Goal: Find specific page/section: Find specific page/section

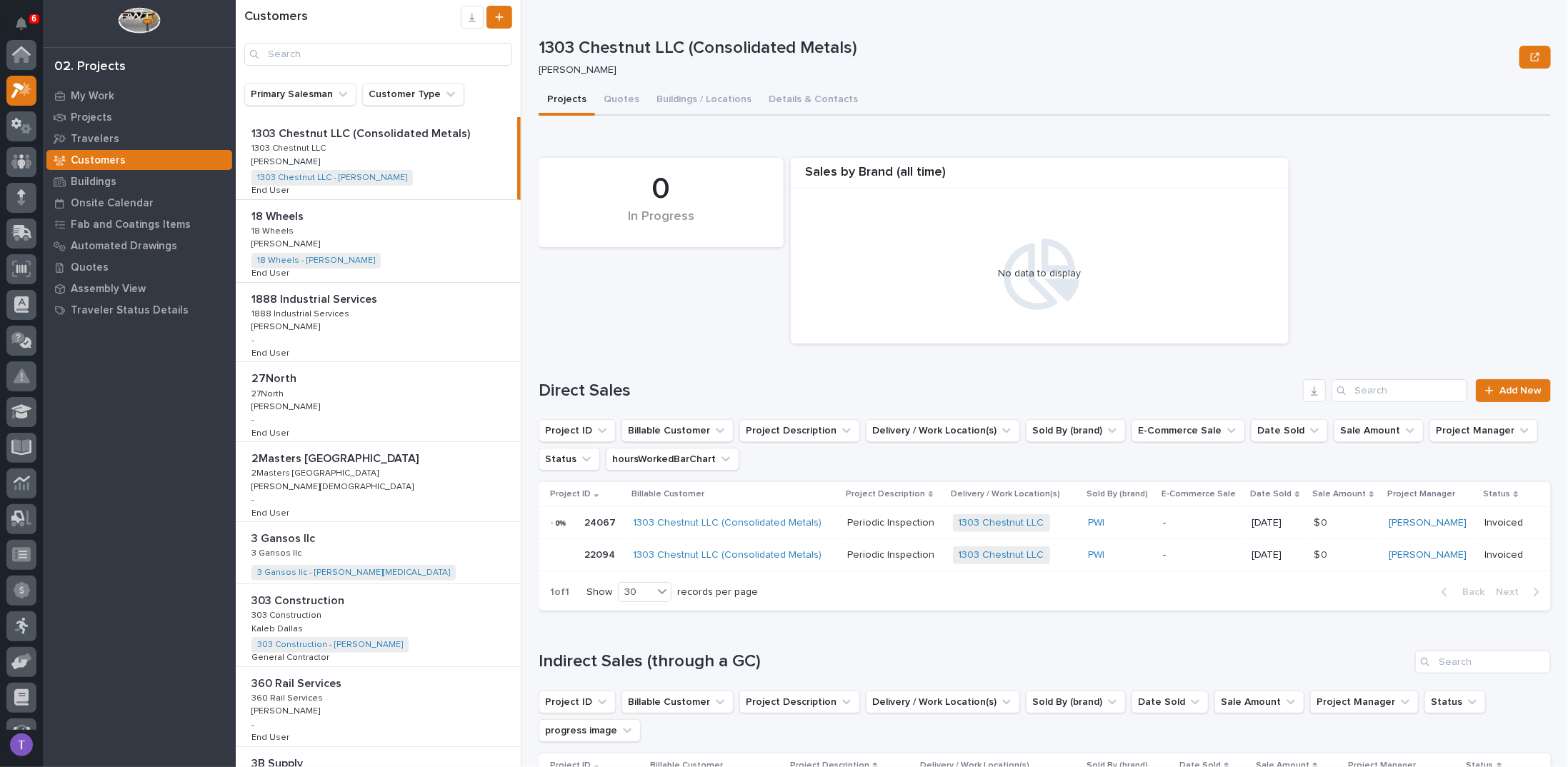
scroll to position [36, 0]
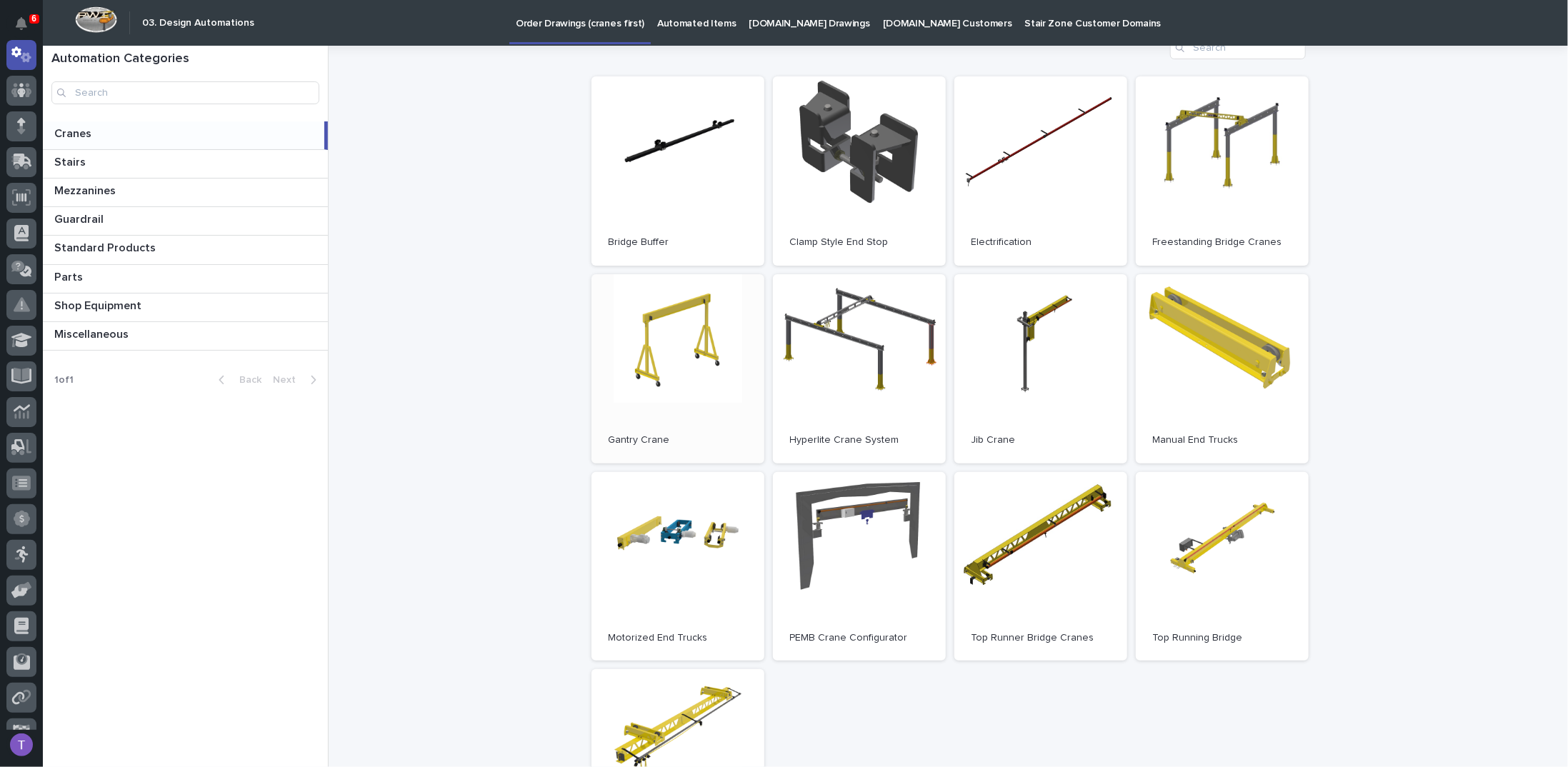
scroll to position [143, 0]
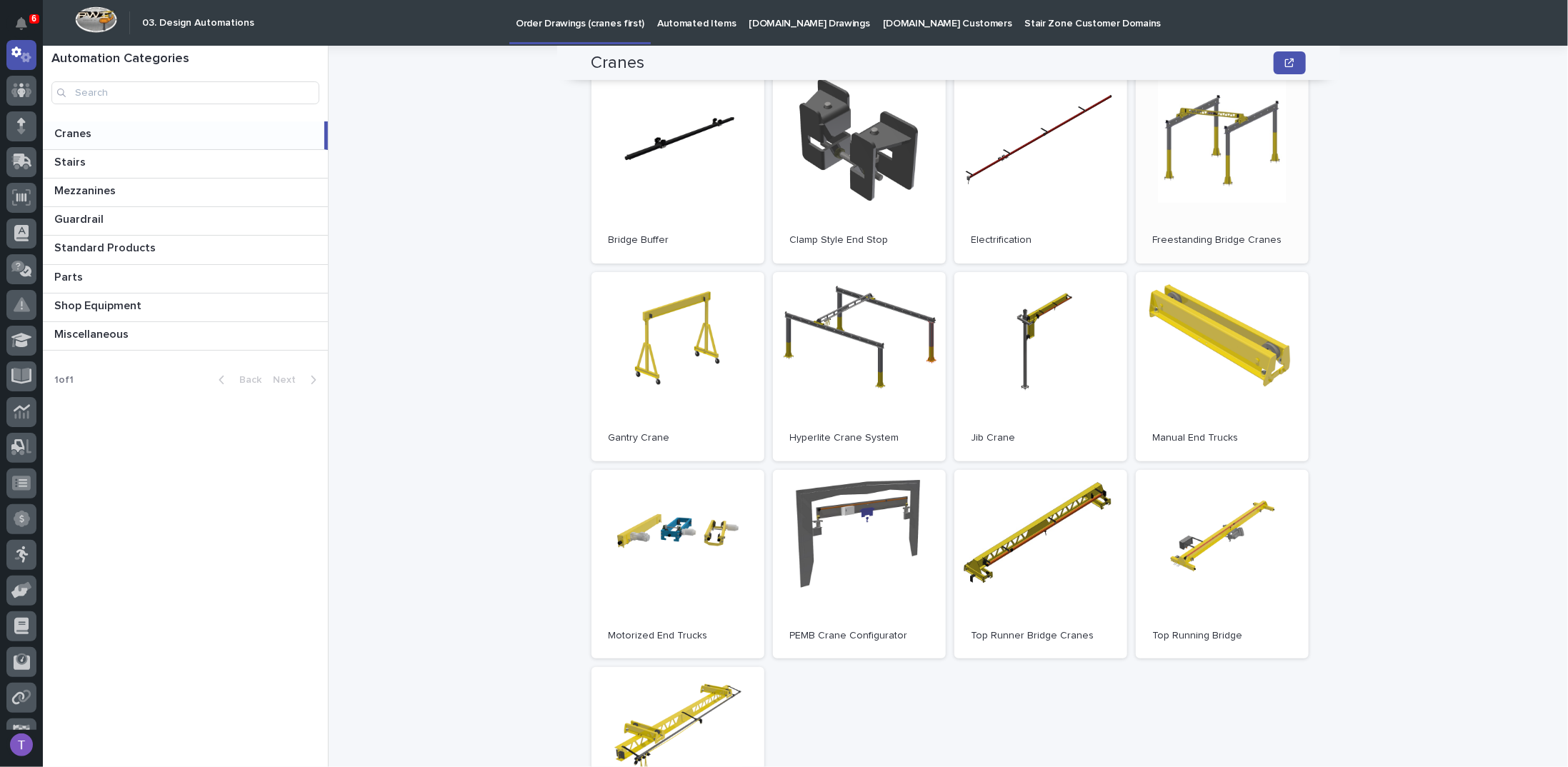
click at [1209, 110] on link "Open" at bounding box center [1222, 168] width 173 height 189
